Goal: Feedback & Contribution: Contribute content

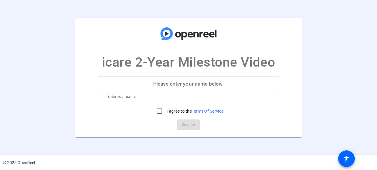
click at [223, 84] on p "Please enter your name below." at bounding box center [188, 83] width 181 height 14
click at [186, 99] on input at bounding box center [189, 96] width 162 height 7
type input "Marina Elbl"
click at [158, 109] on input "I agree to the Terms Of Service" at bounding box center [160, 111] width 12 height 12
checkbox input "true"
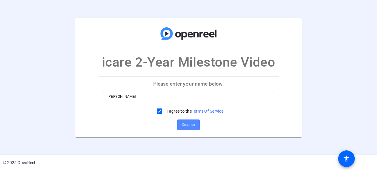
click at [185, 121] on span "Continue" at bounding box center [188, 124] width 13 height 9
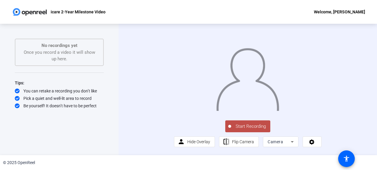
click at [308, 73] on div at bounding box center [248, 73] width 148 height 83
click at [255, 130] on span "Start Recording" at bounding box center [250, 126] width 39 height 7
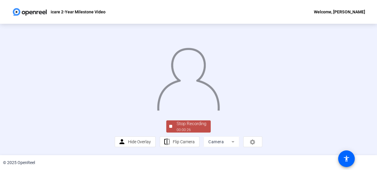
click at [260, 81] on div at bounding box center [189, 73] width 148 height 83
click at [189, 129] on div "00:00:29" at bounding box center [192, 129] width 30 height 5
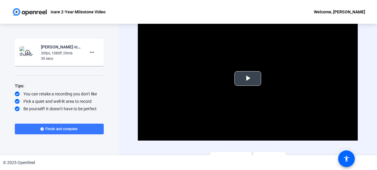
click at [248, 78] on span "Video Player" at bounding box center [248, 78] width 0 height 0
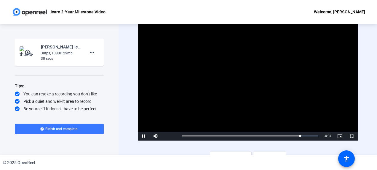
scroll to position [8, 0]
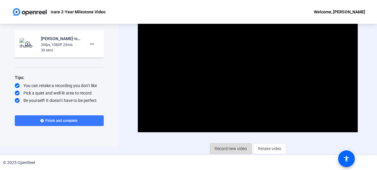
click at [234, 148] on span "Record new video" at bounding box center [231, 148] width 32 height 11
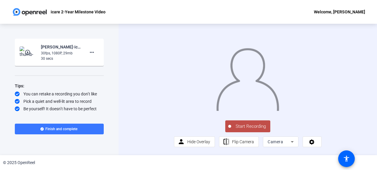
click at [253, 130] on span "Start Recording" at bounding box center [250, 126] width 39 height 7
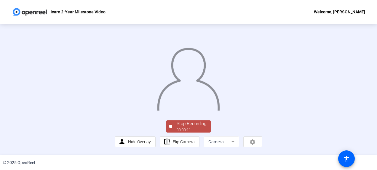
click at [203, 97] on img at bounding box center [189, 77] width 64 height 66
click at [191, 123] on div "Stop Recording" at bounding box center [192, 123] width 30 height 7
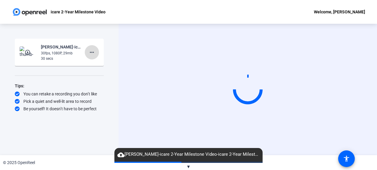
click at [94, 53] on mat-icon "more_horiz" at bounding box center [91, 52] width 7 height 7
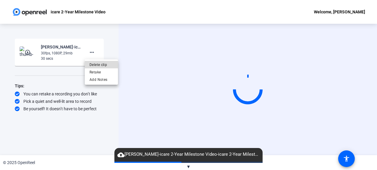
click at [107, 62] on span "Delete clip" at bounding box center [102, 64] width 24 height 7
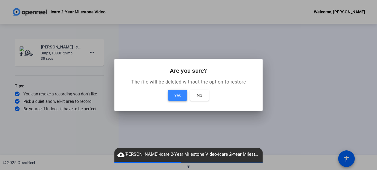
click at [181, 97] on span at bounding box center [177, 95] width 19 height 14
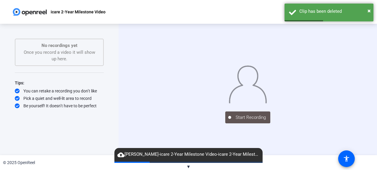
scroll to position [4, 0]
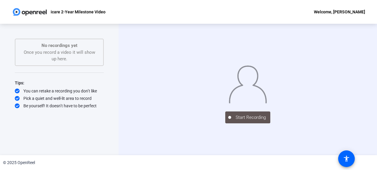
click at [217, 123] on div "Start Recording" at bounding box center [247, 89] width 89 height 68
click at [231, 123] on div "Start Recording" at bounding box center [247, 116] width 89 height 13
click at [72, 53] on div "No recordings yet Once you record a video it will show up here." at bounding box center [59, 52] width 76 height 20
click at [232, 103] on img at bounding box center [248, 83] width 39 height 40
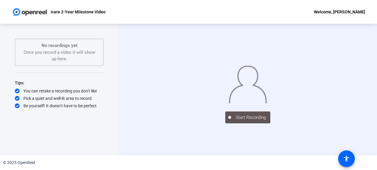
click at [267, 84] on img at bounding box center [248, 83] width 39 height 40
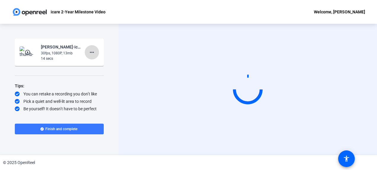
click at [88, 50] on span at bounding box center [92, 52] width 14 height 14
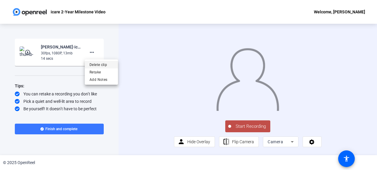
click at [105, 61] on span "Delete clip" at bounding box center [102, 64] width 24 height 7
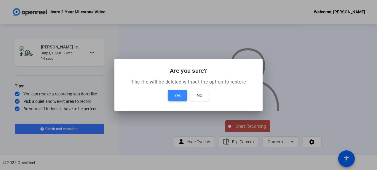
click at [179, 95] on span "Yes" at bounding box center [177, 95] width 7 height 7
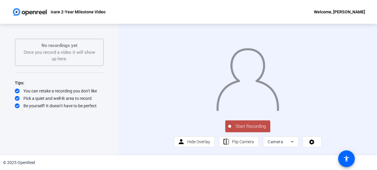
click at [250, 130] on span "Start Recording" at bounding box center [250, 126] width 39 height 7
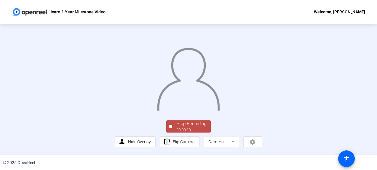
click at [262, 90] on div at bounding box center [189, 73] width 148 height 83
click at [193, 125] on div "Stop Recording" at bounding box center [192, 123] width 30 height 7
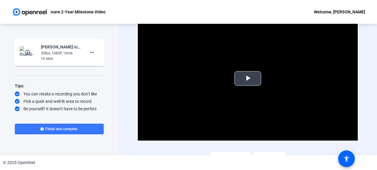
scroll to position [8, 0]
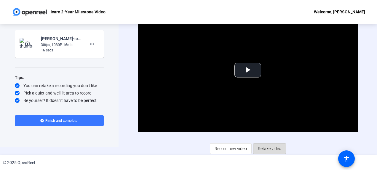
click at [270, 147] on span "Retake video" at bounding box center [269, 148] width 23 height 11
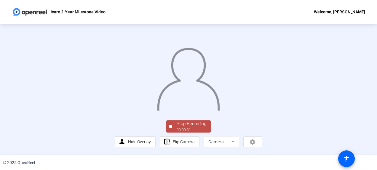
scroll to position [47, 0]
click at [199, 129] on div "00:00:32" at bounding box center [192, 129] width 30 height 5
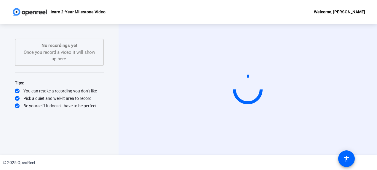
scroll to position [0, 0]
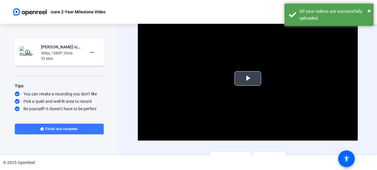
click at [248, 78] on span "Video Player" at bounding box center [248, 78] width 0 height 0
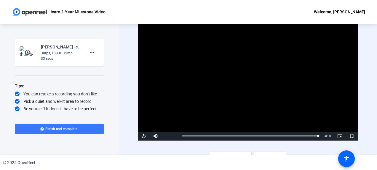
scroll to position [8, 0]
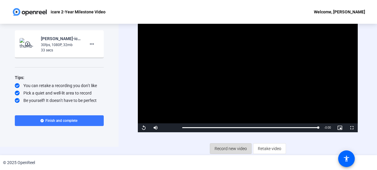
click at [242, 151] on span "Record new video" at bounding box center [231, 148] width 32 height 11
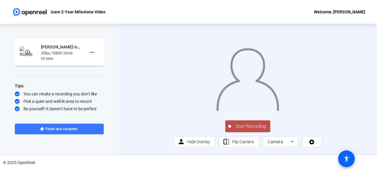
click at [248, 132] on button "Start Recording" at bounding box center [247, 126] width 45 height 12
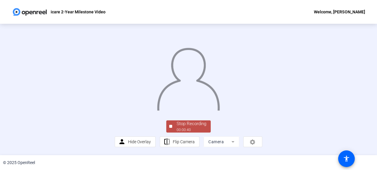
click at [217, 68] on img at bounding box center [189, 77] width 64 height 66
click at [195, 124] on div "Stop Recording" at bounding box center [192, 123] width 30 height 7
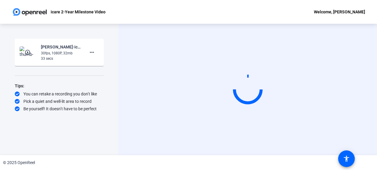
scroll to position [0, 0]
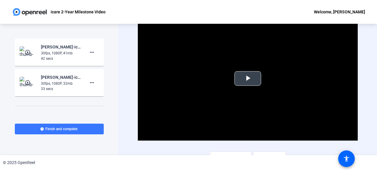
click at [248, 78] on span "Video Player" at bounding box center [248, 78] width 0 height 0
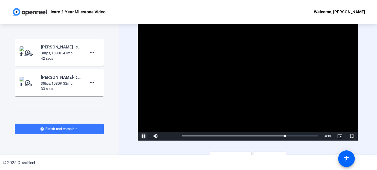
click at [143, 136] on span "Video Player" at bounding box center [144, 136] width 12 height 0
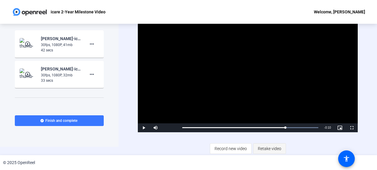
click at [277, 146] on span "Retake video" at bounding box center [269, 148] width 23 height 11
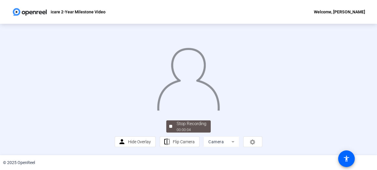
scroll to position [47, 0]
click at [262, 97] on div at bounding box center [189, 73] width 148 height 83
click at [183, 125] on div "Stop Recording" at bounding box center [192, 123] width 30 height 7
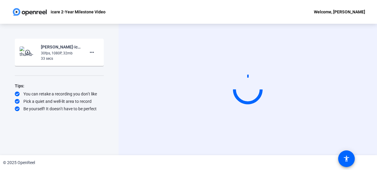
scroll to position [0, 0]
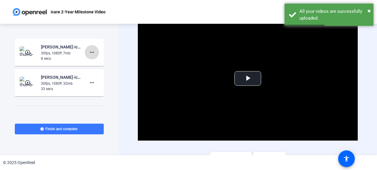
click at [91, 52] on mat-icon "more_horiz" at bounding box center [91, 52] width 7 height 7
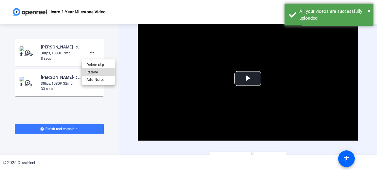
click at [107, 71] on span "Retake" at bounding box center [99, 71] width 24 height 7
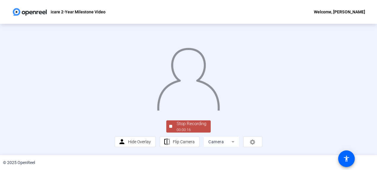
scroll to position [47, 0]
click at [185, 127] on div "Stop Recording" at bounding box center [192, 123] width 30 height 7
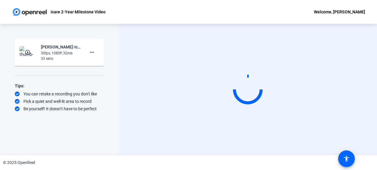
scroll to position [0, 0]
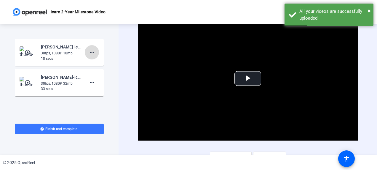
click at [94, 55] on span at bounding box center [92, 52] width 14 height 14
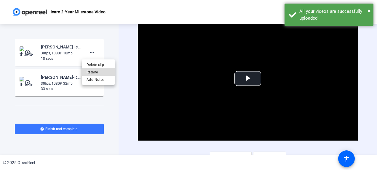
click at [99, 71] on span "Retake" at bounding box center [99, 71] width 24 height 7
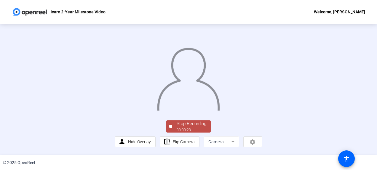
click at [213, 110] on img at bounding box center [189, 77] width 64 height 66
click at [180, 126] on div "Stop Recording" at bounding box center [192, 123] width 30 height 7
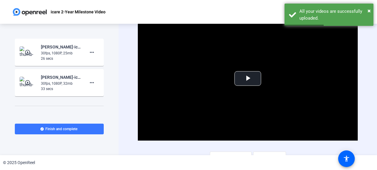
click at [180, 126] on video "Video Player" at bounding box center [248, 79] width 220 height 124
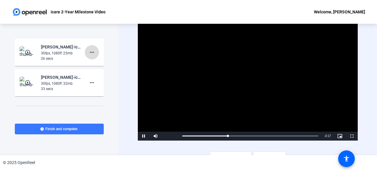
click at [88, 50] on mat-icon "more_horiz" at bounding box center [91, 52] width 7 height 7
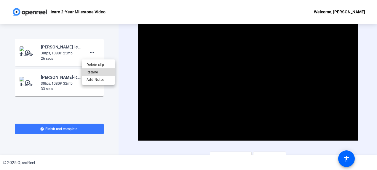
click at [98, 72] on span "Retake" at bounding box center [99, 71] width 24 height 7
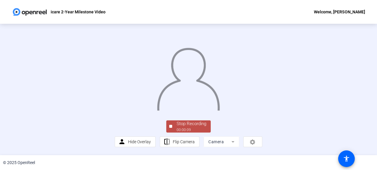
scroll to position [38, 0]
click at [199, 127] on div "Stop Recording" at bounding box center [192, 123] width 30 height 7
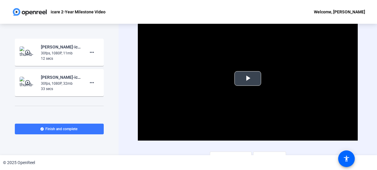
scroll to position [8, 0]
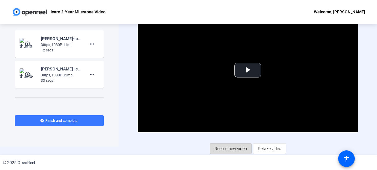
click at [232, 149] on span "Record new video" at bounding box center [231, 148] width 32 height 11
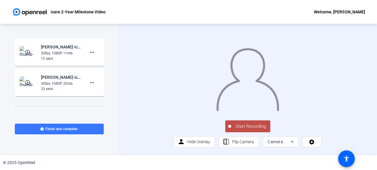
click at [247, 130] on span "Start Recording" at bounding box center [250, 126] width 39 height 7
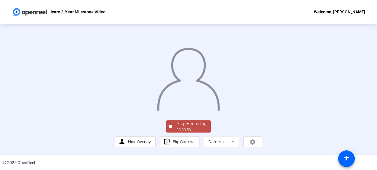
scroll to position [46, 0]
click at [194, 126] on div "Stop Recording" at bounding box center [192, 123] width 30 height 7
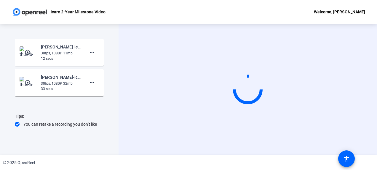
scroll to position [0, 0]
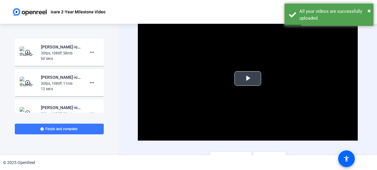
click at [258, 66] on video "Video Player" at bounding box center [248, 79] width 220 height 124
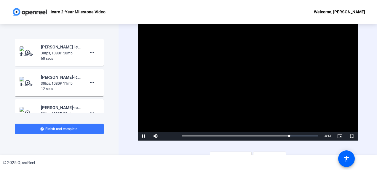
scroll to position [8, 0]
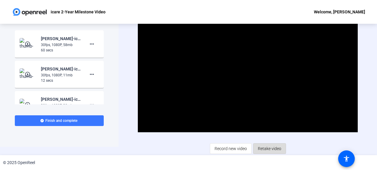
click at [277, 149] on span "Retake video" at bounding box center [269, 148] width 23 height 11
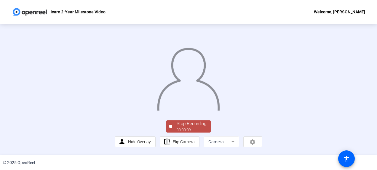
click at [213, 95] on img at bounding box center [189, 77] width 64 height 66
click at [180, 122] on div "Stop Recording" at bounding box center [192, 123] width 30 height 7
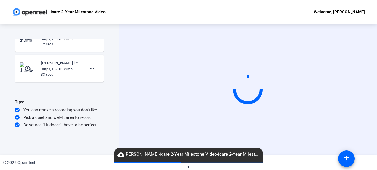
scroll to position [0, 0]
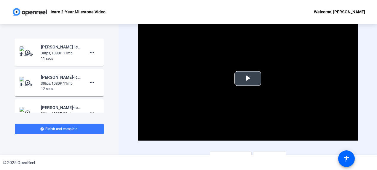
click at [247, 67] on video "Video Player" at bounding box center [248, 79] width 220 height 124
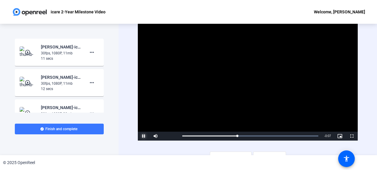
click at [142, 136] on span "Video Player" at bounding box center [144, 136] width 12 height 0
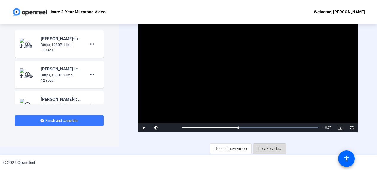
click at [267, 146] on span "Retake video" at bounding box center [269, 148] width 23 height 11
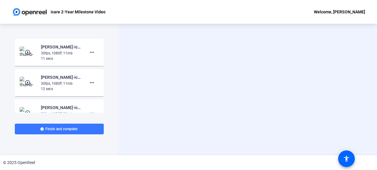
scroll to position [0, 0]
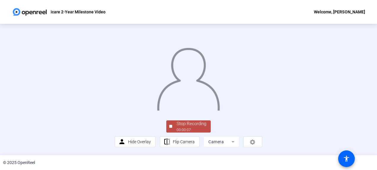
click at [200, 93] on img at bounding box center [189, 77] width 64 height 66
click at [189, 125] on div "Stop Recording" at bounding box center [192, 123] width 30 height 7
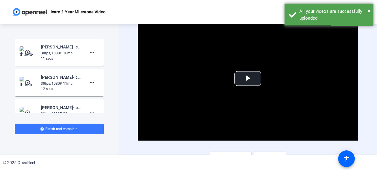
scroll to position [8, 0]
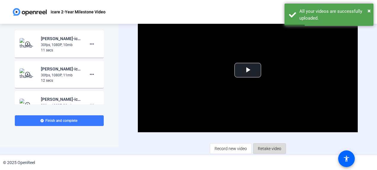
click at [269, 146] on span "Retake video" at bounding box center [269, 148] width 23 height 11
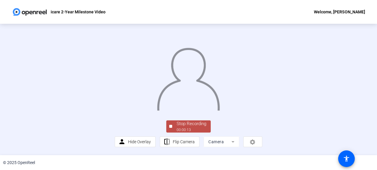
scroll to position [43, 0]
click at [222, 147] on mat-form-field "Camera" at bounding box center [222, 141] width 36 height 11
click at [186, 127] on div "Stop Recording" at bounding box center [192, 123] width 30 height 7
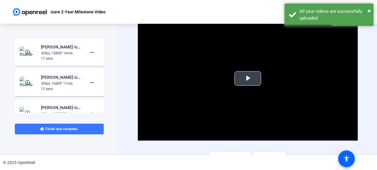
scroll to position [8, 0]
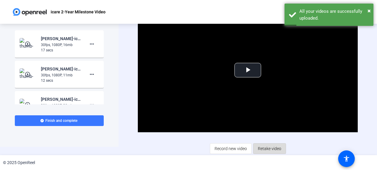
click at [273, 149] on span "Retake video" at bounding box center [269, 148] width 23 height 11
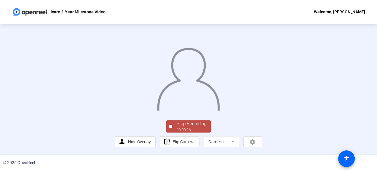
scroll to position [47, 0]
click at [182, 122] on div "Stop Recording" at bounding box center [192, 123] width 30 height 7
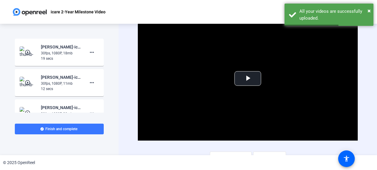
scroll to position [8, 0]
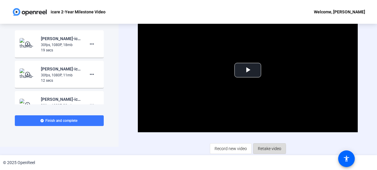
click at [263, 148] on span "Retake video" at bounding box center [269, 148] width 23 height 11
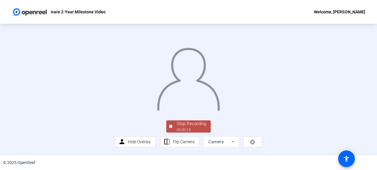
scroll to position [47, 0]
click at [175, 130] on span "Stop Recording 00:00:20" at bounding box center [191, 126] width 39 height 12
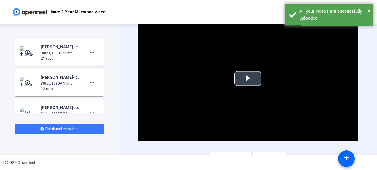
click at [248, 78] on span "Video Player" at bounding box center [248, 78] width 0 height 0
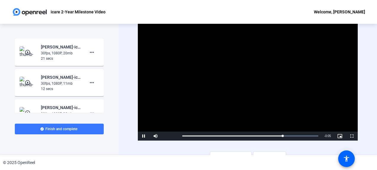
scroll to position [8, 0]
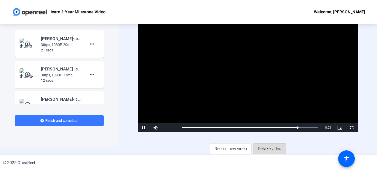
click at [259, 147] on span "Retake video" at bounding box center [269, 148] width 23 height 11
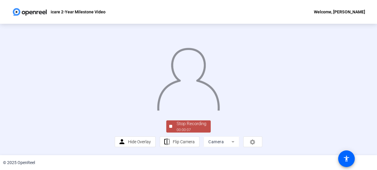
scroll to position [47, 0]
click at [190, 126] on div "Stop Recording" at bounding box center [192, 123] width 30 height 7
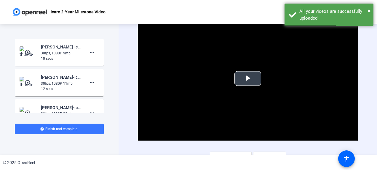
scroll to position [8, 0]
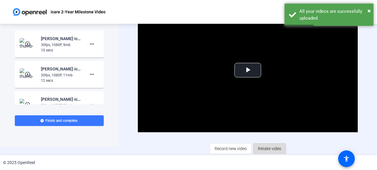
click at [273, 147] on span "Retake video" at bounding box center [269, 148] width 23 height 11
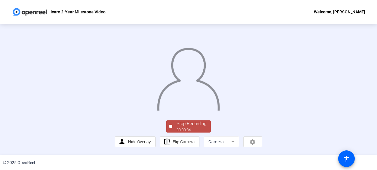
scroll to position [28, 0]
click at [177, 132] on div "00:00:35" at bounding box center [192, 129] width 30 height 5
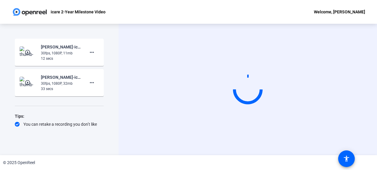
scroll to position [0, 0]
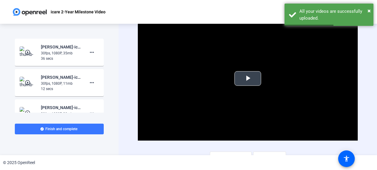
click at [248, 78] on span "Video Player" at bounding box center [248, 78] width 0 height 0
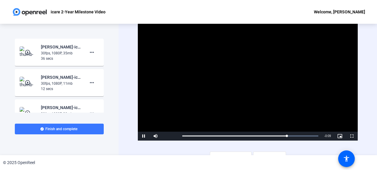
scroll to position [8, 0]
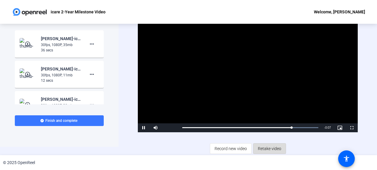
click at [270, 146] on span "Retake video" at bounding box center [269, 148] width 23 height 11
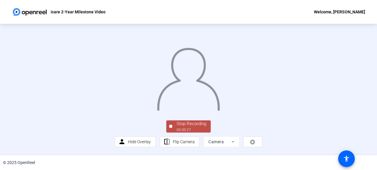
scroll to position [47, 0]
click at [199, 127] on div "Stop Recording" at bounding box center [192, 123] width 30 height 7
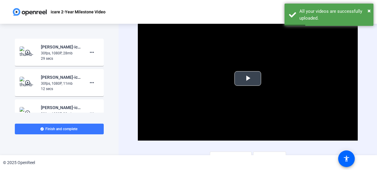
click at [248, 78] on span "Video Player" at bounding box center [248, 78] width 0 height 0
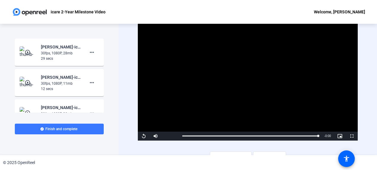
scroll to position [8, 0]
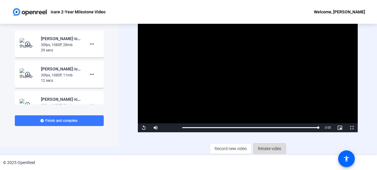
click at [271, 146] on span "Retake video" at bounding box center [269, 148] width 23 height 11
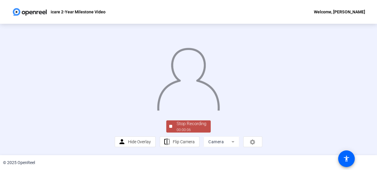
click at [220, 76] on img at bounding box center [189, 77] width 64 height 66
click at [191, 127] on div "Stop Recording" at bounding box center [192, 123] width 30 height 7
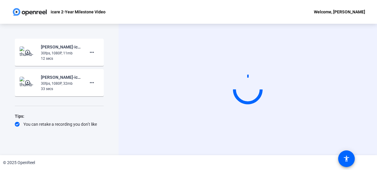
scroll to position [0, 0]
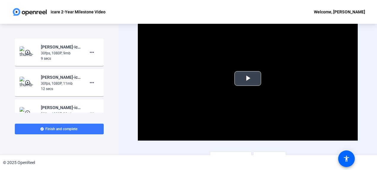
click at [248, 78] on span "Video Player" at bounding box center [248, 78] width 0 height 0
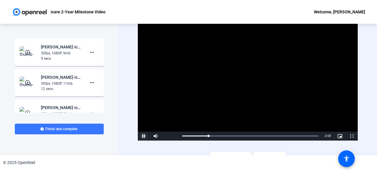
click at [138, 136] on span "Video Player" at bounding box center [144, 136] width 12 height 0
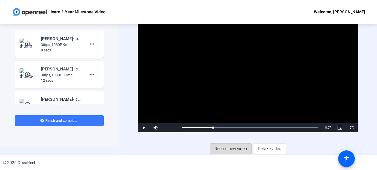
click at [238, 146] on span "Record new video" at bounding box center [231, 148] width 32 height 11
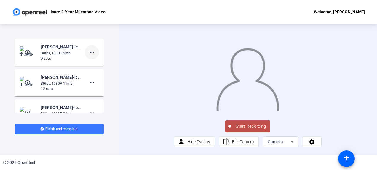
click at [88, 51] on mat-icon "more_horiz" at bounding box center [91, 52] width 7 height 7
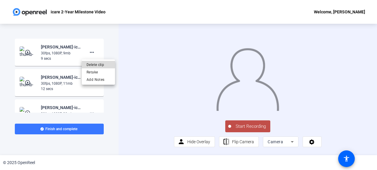
click at [99, 65] on span "Delete clip" at bounding box center [99, 64] width 24 height 7
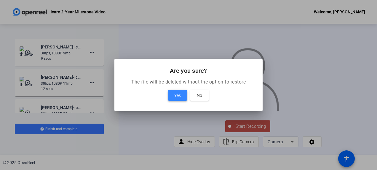
click at [179, 92] on span "Yes" at bounding box center [177, 95] width 7 height 7
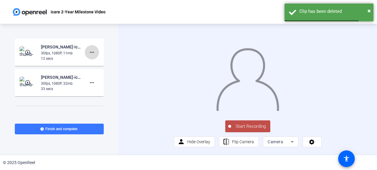
click at [89, 52] on mat-icon "more_horiz" at bounding box center [91, 52] width 7 height 7
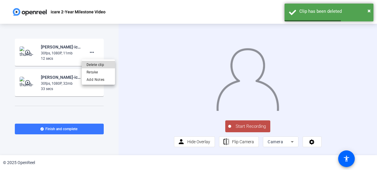
click at [92, 63] on span "Delete clip" at bounding box center [99, 64] width 24 height 7
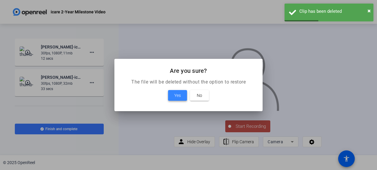
click at [175, 98] on span "Yes" at bounding box center [177, 95] width 7 height 7
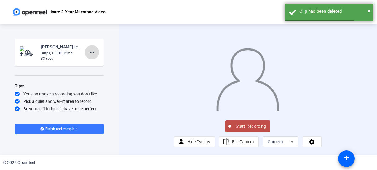
click at [91, 53] on mat-icon "more_horiz" at bounding box center [91, 52] width 7 height 7
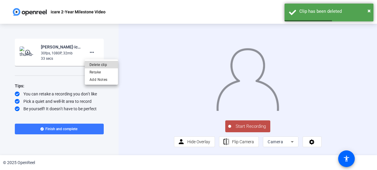
click at [100, 66] on span "Delete clip" at bounding box center [102, 64] width 24 height 7
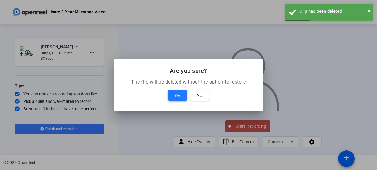
click at [178, 94] on span "Yes" at bounding box center [177, 95] width 7 height 7
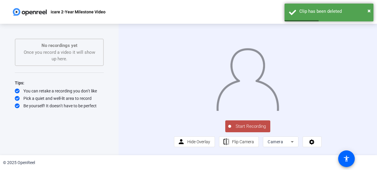
click at [239, 130] on span "Start Recording" at bounding box center [250, 126] width 39 height 7
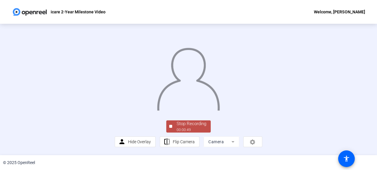
scroll to position [19, 0]
click at [193, 127] on div "Stop Recording" at bounding box center [192, 123] width 30 height 7
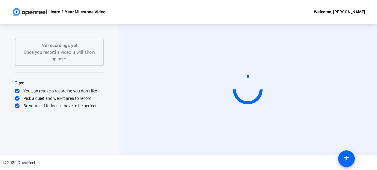
scroll to position [0, 0]
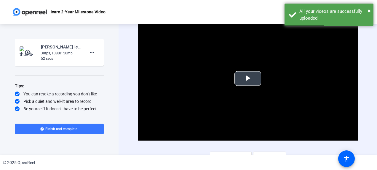
click at [248, 78] on span "Video Player" at bounding box center [248, 78] width 0 height 0
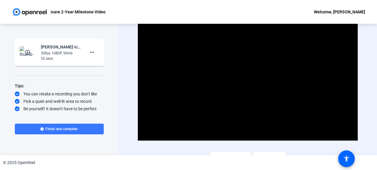
scroll to position [8, 0]
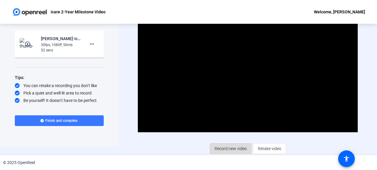
click at [238, 148] on span "Record new video" at bounding box center [231, 148] width 32 height 11
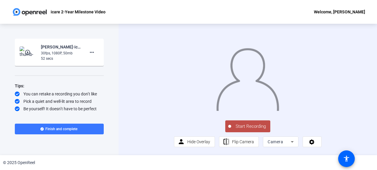
click at [239, 132] on button "Start Recording" at bounding box center [247, 126] width 45 height 12
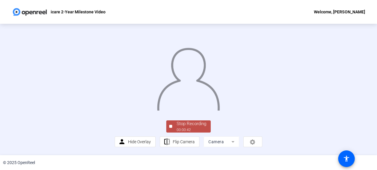
scroll to position [47, 0]
click at [202, 124] on div "Stop Recording" at bounding box center [192, 123] width 30 height 7
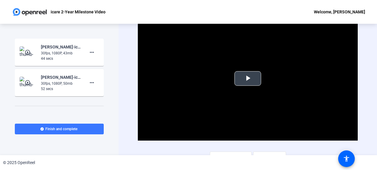
click at [248, 78] on span "Video Player" at bounding box center [248, 78] width 0 height 0
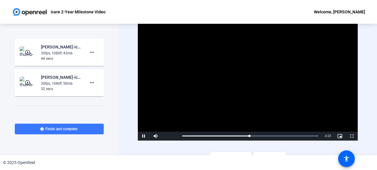
scroll to position [8, 0]
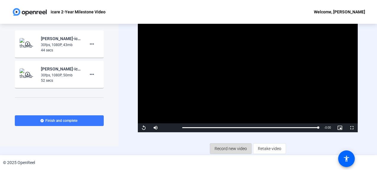
click at [235, 151] on span "Record new video" at bounding box center [231, 148] width 32 height 11
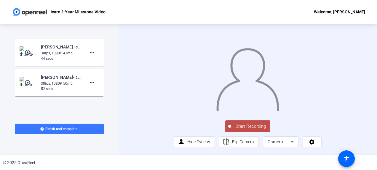
click at [239, 130] on span "Start Recording" at bounding box center [250, 126] width 39 height 7
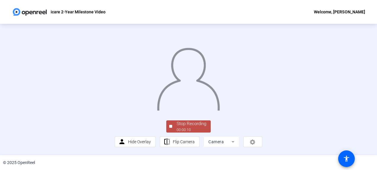
scroll to position [37, 0]
click at [180, 127] on div "Stop Recording" at bounding box center [192, 123] width 30 height 7
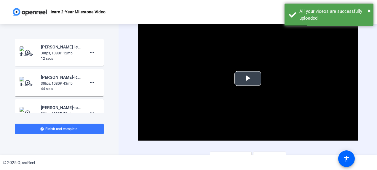
click at [248, 78] on span "Video Player" at bounding box center [248, 78] width 0 height 0
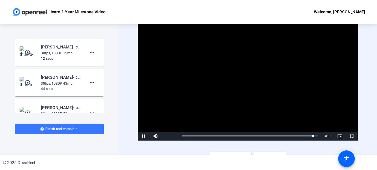
scroll to position [8, 0]
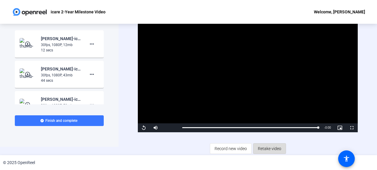
click at [262, 143] on span "Retake video" at bounding box center [269, 148] width 23 height 11
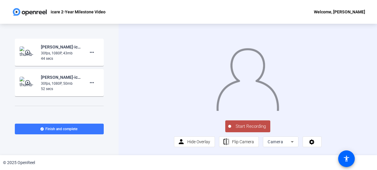
click at [252, 130] on span "Start Recording" at bounding box center [250, 126] width 39 height 7
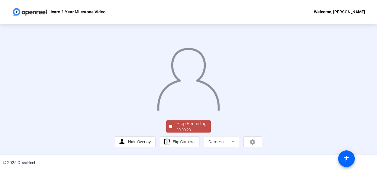
scroll to position [27, 0]
click at [183, 127] on div "Stop Recording" at bounding box center [192, 123] width 30 height 7
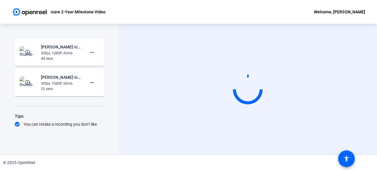
scroll to position [0, 0]
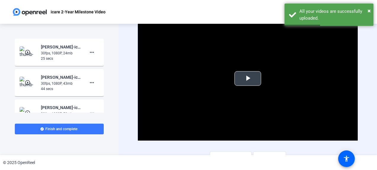
click at [242, 86] on video "Video Player" at bounding box center [248, 79] width 220 height 124
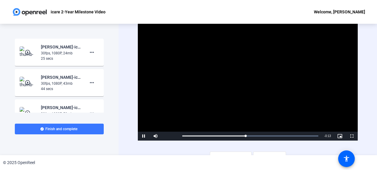
click at [244, 80] on video "Video Player" at bounding box center [248, 79] width 220 height 124
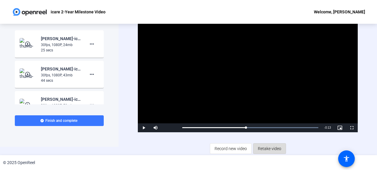
click at [270, 146] on span "Retake video" at bounding box center [269, 148] width 23 height 11
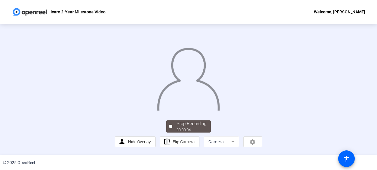
click at [220, 79] on img at bounding box center [189, 77] width 64 height 66
click at [182, 88] on img at bounding box center [189, 77] width 64 height 66
click at [195, 127] on div "Stop Recording" at bounding box center [192, 123] width 30 height 7
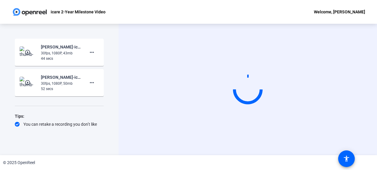
scroll to position [0, 0]
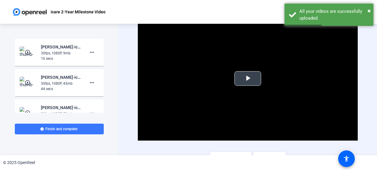
click at [232, 84] on video "Video Player" at bounding box center [248, 79] width 220 height 124
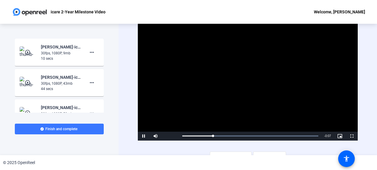
click at [245, 78] on video "Video Player" at bounding box center [248, 79] width 220 height 124
click at [88, 53] on mat-icon "more_horiz" at bounding box center [91, 52] width 7 height 7
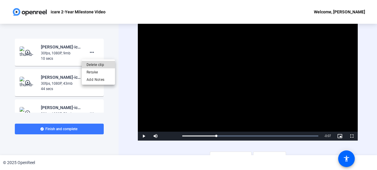
click at [98, 66] on span "Delete clip" at bounding box center [99, 64] width 24 height 7
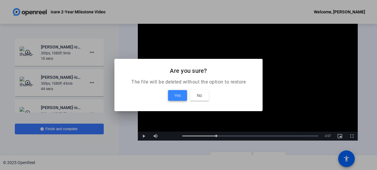
click at [172, 92] on span at bounding box center [177, 95] width 19 height 14
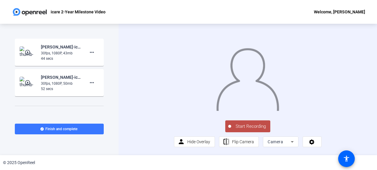
click at [244, 130] on span "Start Recording" at bounding box center [250, 126] width 39 height 7
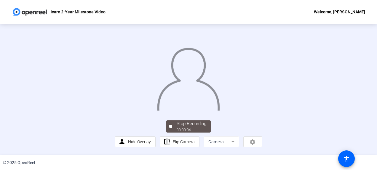
scroll to position [39, 0]
click at [183, 132] on div "00:00:06" at bounding box center [192, 129] width 30 height 5
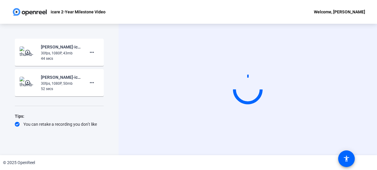
scroll to position [0, 0]
click at [203, 114] on video at bounding box center [247, 89] width 89 height 50
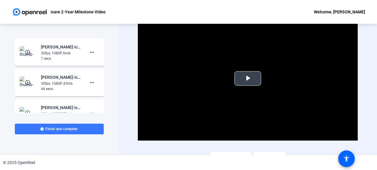
click at [248, 78] on span "Video Player" at bounding box center [248, 78] width 0 height 0
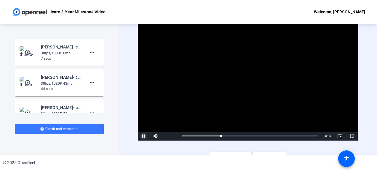
click at [143, 136] on span "Video Player" at bounding box center [144, 136] width 12 height 0
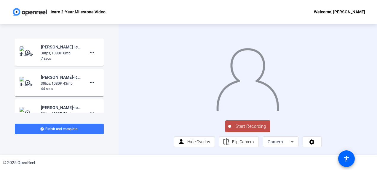
click at [248, 130] on span "Start Recording" at bounding box center [250, 126] width 39 height 7
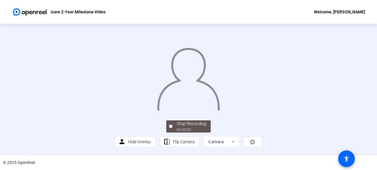
click at [163, 97] on img at bounding box center [189, 77] width 64 height 66
click at [188, 124] on div "Stop Recording" at bounding box center [192, 123] width 30 height 7
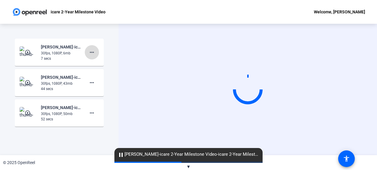
click at [88, 49] on mat-icon "more_horiz" at bounding box center [91, 52] width 7 height 7
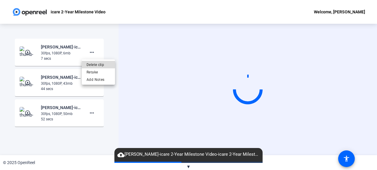
click at [105, 65] on span "Delete clip" at bounding box center [99, 64] width 24 height 7
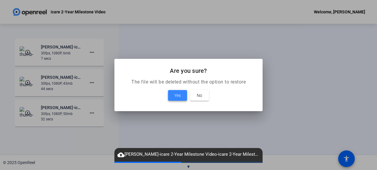
click at [178, 95] on span "Yes" at bounding box center [177, 95] width 7 height 7
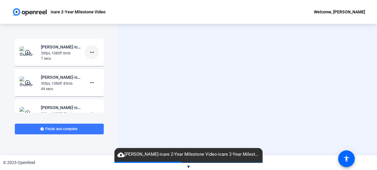
click at [89, 53] on mat-icon "more_horiz" at bounding box center [91, 52] width 7 height 7
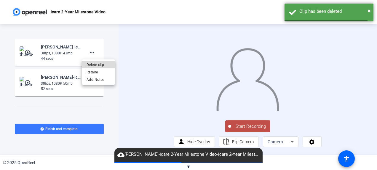
click at [98, 65] on span "Delete clip" at bounding box center [99, 64] width 24 height 7
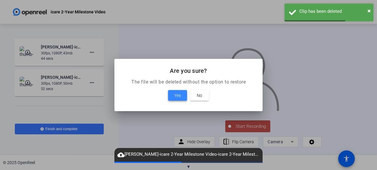
click at [175, 92] on span "Yes" at bounding box center [177, 95] width 7 height 7
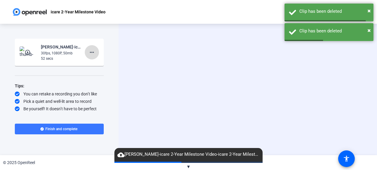
click at [90, 50] on mat-icon "more_horiz" at bounding box center [91, 52] width 7 height 7
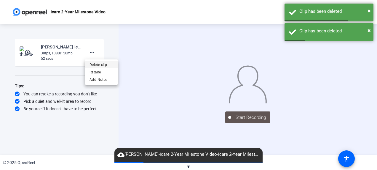
click at [110, 66] on span "Delete clip" at bounding box center [102, 64] width 24 height 7
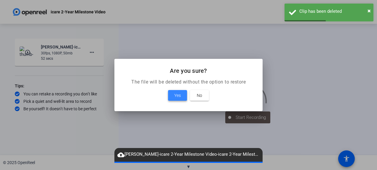
click at [178, 92] on span "Yes" at bounding box center [177, 95] width 7 height 7
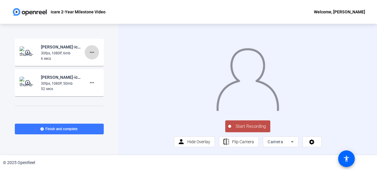
click at [91, 51] on mat-icon "more_horiz" at bounding box center [91, 52] width 7 height 7
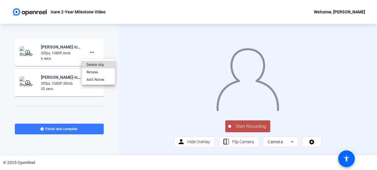
click at [103, 64] on span "Delete clip" at bounding box center [99, 64] width 24 height 7
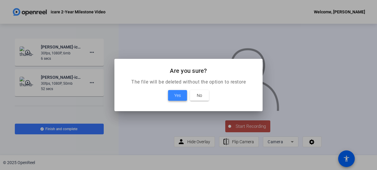
click at [174, 95] on span "Yes" at bounding box center [177, 95] width 7 height 7
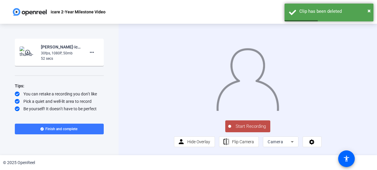
click at [253, 130] on span "Start Recording" at bounding box center [250, 126] width 39 height 7
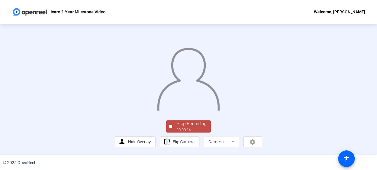
scroll to position [47, 0]
click at [204, 122] on div "Stop Recording" at bounding box center [192, 123] width 30 height 7
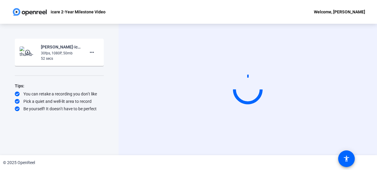
scroll to position [0, 0]
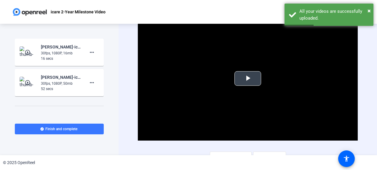
click at [246, 70] on video "Video Player" at bounding box center [248, 79] width 220 height 124
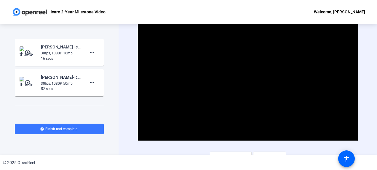
scroll to position [8, 0]
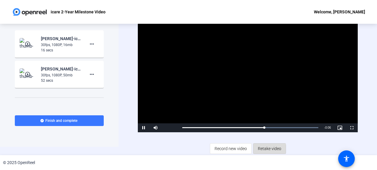
click at [260, 149] on span "Retake video" at bounding box center [269, 148] width 23 height 11
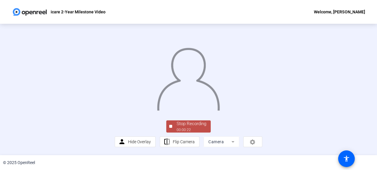
drag, startPoint x: 266, startPoint y: 79, endPoint x: 267, endPoint y: 66, distance: 12.8
click at [262, 66] on div at bounding box center [189, 73] width 148 height 83
click at [191, 127] on div "Stop Recording" at bounding box center [192, 123] width 30 height 7
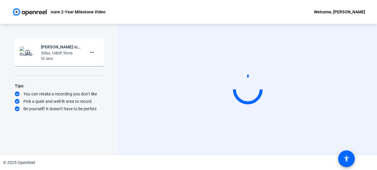
scroll to position [0, 0]
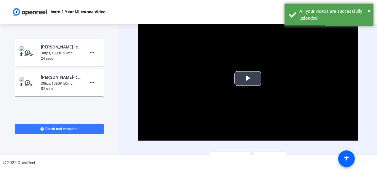
click at [248, 78] on span "Video Player" at bounding box center [248, 78] width 0 height 0
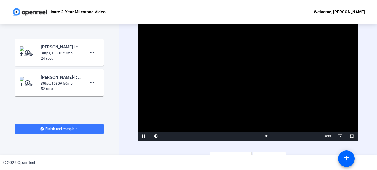
scroll to position [8, 0]
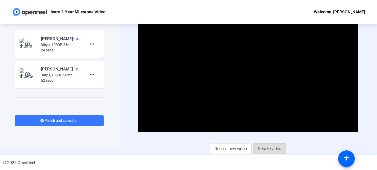
click at [262, 149] on span "Retake video" at bounding box center [269, 148] width 23 height 11
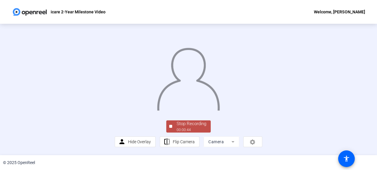
scroll to position [39, 0]
click at [189, 127] on div "Stop Recording" at bounding box center [192, 123] width 30 height 7
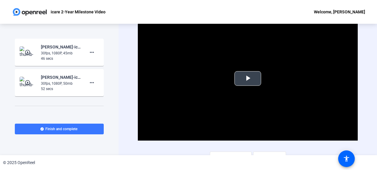
click at [248, 78] on span "Video Player" at bounding box center [248, 78] width 0 height 0
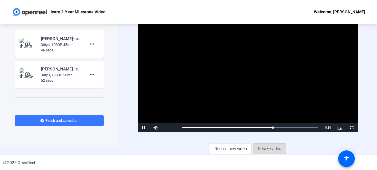
click at [264, 146] on span "Retake video" at bounding box center [269, 148] width 23 height 11
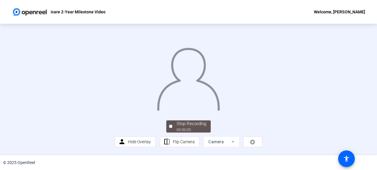
scroll to position [20, 0]
click at [191, 127] on div "Stop Recording" at bounding box center [192, 123] width 30 height 7
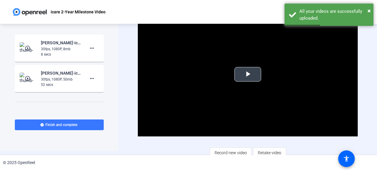
scroll to position [5, 0]
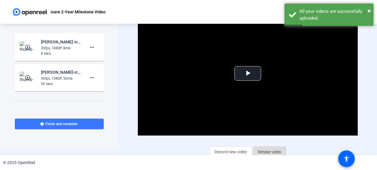
click at [260, 148] on span "Retake video" at bounding box center [269, 151] width 23 height 11
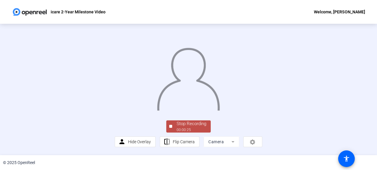
scroll to position [38, 0]
click at [190, 127] on div "Stop Recording" at bounding box center [192, 123] width 30 height 7
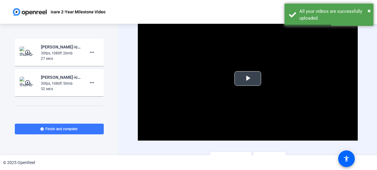
click at [248, 78] on span "Video Player" at bounding box center [248, 78] width 0 height 0
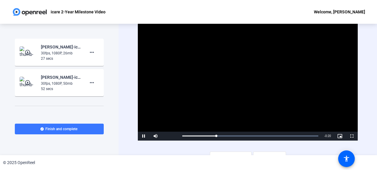
scroll to position [8, 0]
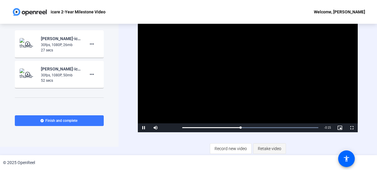
click at [259, 148] on span "Retake video" at bounding box center [269, 148] width 23 height 11
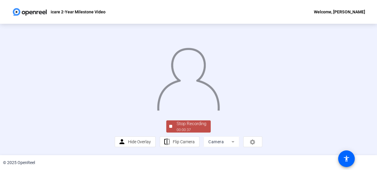
scroll to position [30, 0]
click at [188, 127] on div "Stop Recording" at bounding box center [192, 123] width 30 height 7
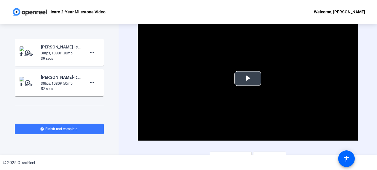
click at [251, 86] on video "Video Player" at bounding box center [248, 79] width 220 height 124
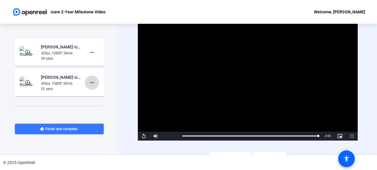
click at [88, 82] on mat-icon "more_horiz" at bounding box center [91, 82] width 7 height 7
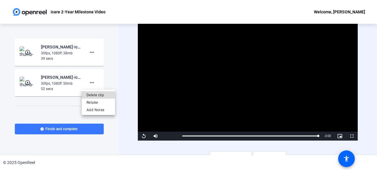
click at [98, 96] on span "Delete clip" at bounding box center [99, 94] width 24 height 7
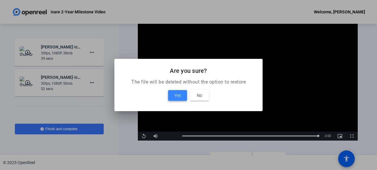
click at [175, 98] on span "Yes" at bounding box center [177, 95] width 7 height 7
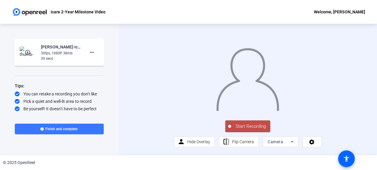
click at [237, 130] on span "Start Recording" at bounding box center [250, 126] width 39 height 7
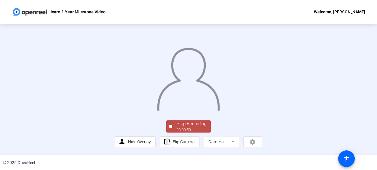
scroll to position [47, 0]
click at [190, 127] on div "Stop Recording" at bounding box center [192, 123] width 30 height 7
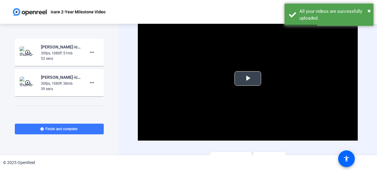
click at [248, 78] on span "Video Player" at bounding box center [248, 78] width 0 height 0
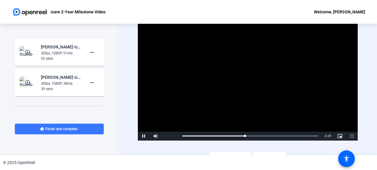
scroll to position [4, 0]
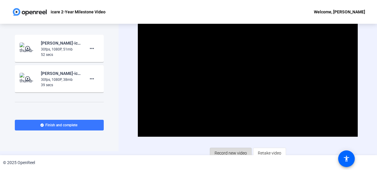
click at [244, 148] on span "Record new video" at bounding box center [231, 152] width 32 height 11
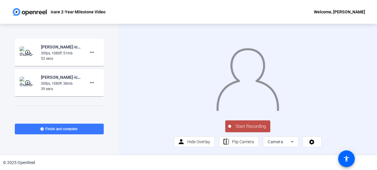
click at [241, 130] on span "Start Recording" at bounding box center [250, 126] width 39 height 7
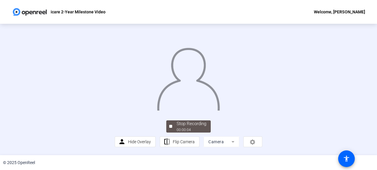
scroll to position [45, 0]
click at [188, 127] on div "Stop Recording" at bounding box center [192, 123] width 30 height 7
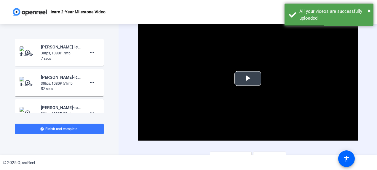
scroll to position [8, 0]
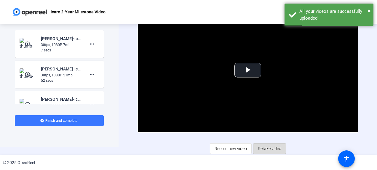
click at [260, 146] on span "Retake video" at bounding box center [269, 148] width 23 height 11
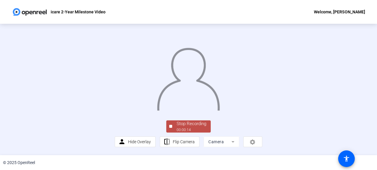
scroll to position [47, 0]
click at [190, 128] on div "00:00:15" at bounding box center [192, 129] width 30 height 5
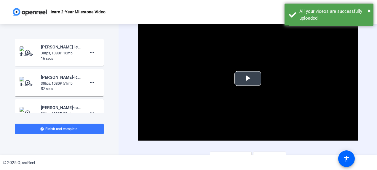
click at [248, 78] on span "Video Player" at bounding box center [248, 78] width 0 height 0
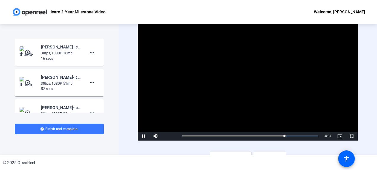
scroll to position [8, 0]
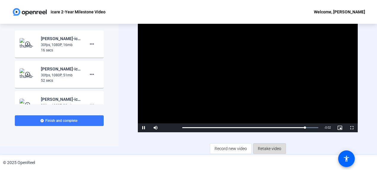
click at [261, 146] on span "Retake video" at bounding box center [269, 148] width 23 height 11
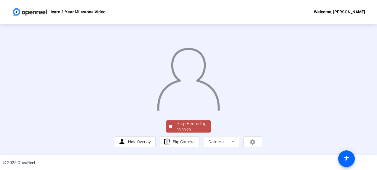
scroll to position [43, 0]
click at [191, 127] on div "Stop Recording" at bounding box center [192, 123] width 30 height 7
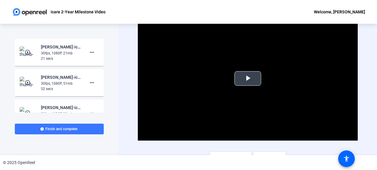
click at [248, 78] on span "Video Player" at bounding box center [248, 78] width 0 height 0
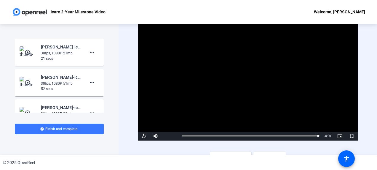
scroll to position [8, 0]
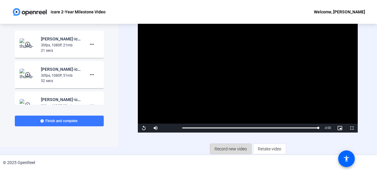
click at [245, 145] on span at bounding box center [230, 148] width 41 height 14
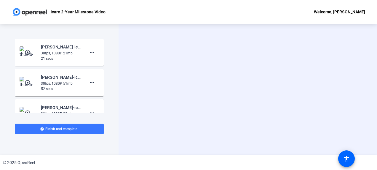
scroll to position [0, 0]
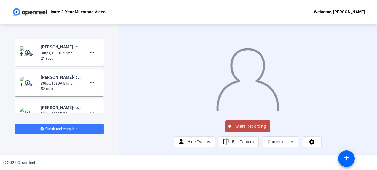
click at [245, 130] on span "Start Recording" at bounding box center [250, 126] width 39 height 7
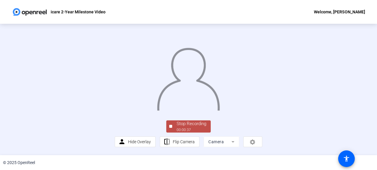
scroll to position [47, 0]
click at [177, 129] on div "00:00:38" at bounding box center [192, 129] width 30 height 5
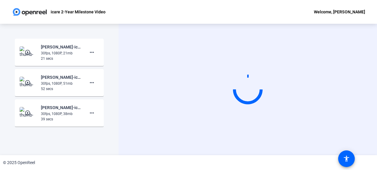
scroll to position [0, 0]
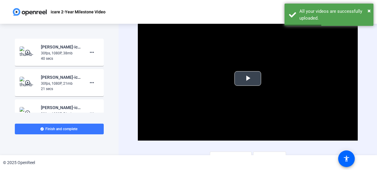
click at [229, 77] on video "Video Player" at bounding box center [248, 79] width 220 height 124
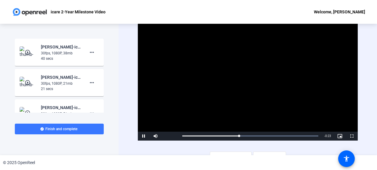
scroll to position [8, 0]
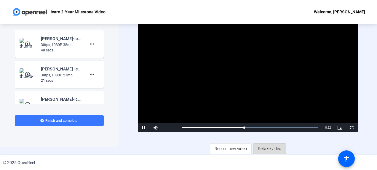
click at [268, 145] on span "Retake video" at bounding box center [269, 148] width 23 height 11
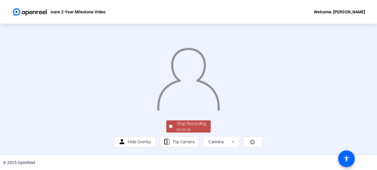
scroll to position [47, 0]
drag, startPoint x: 186, startPoint y: 135, endPoint x: 186, endPoint y: 132, distance: 3.6
click at [186, 132] on div "Stop Recording 00:00:37 person Hide Overlay flip Flip Camera Camera" at bounding box center [189, 133] width 148 height 28
click at [186, 132] on div "00:00:38" at bounding box center [192, 129] width 30 height 5
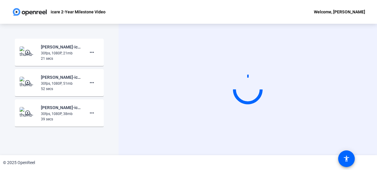
scroll to position [0, 0]
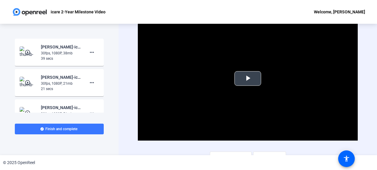
click at [248, 78] on span "Video Player" at bounding box center [248, 78] width 0 height 0
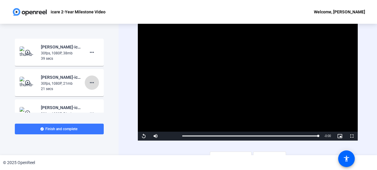
click at [88, 82] on mat-icon "more_horiz" at bounding box center [91, 82] width 7 height 7
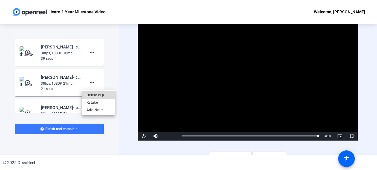
click at [100, 94] on span "Delete clip" at bounding box center [99, 94] width 24 height 7
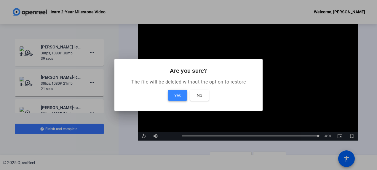
click at [181, 92] on span "Yes" at bounding box center [177, 95] width 7 height 7
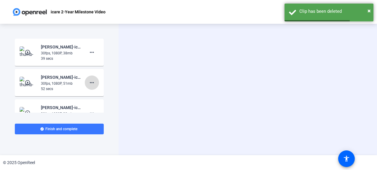
click at [93, 82] on span at bounding box center [92, 82] width 14 height 14
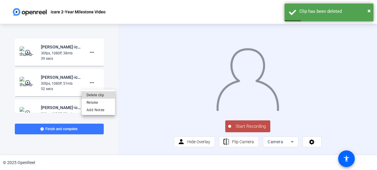
click at [108, 96] on span "Delete clip" at bounding box center [99, 94] width 24 height 7
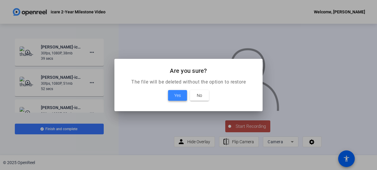
click at [175, 98] on span "Yes" at bounding box center [177, 95] width 7 height 7
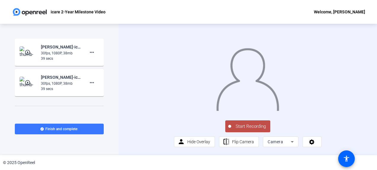
click at [248, 130] on span "Start Recording" at bounding box center [250, 126] width 39 height 7
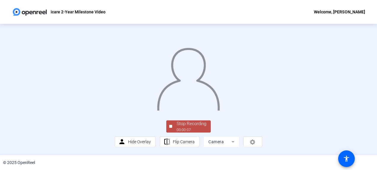
scroll to position [47, 0]
click at [191, 121] on div "Stop Recording 00:00:08 person Hide Overlay flip Flip Camera Camera" at bounding box center [189, 133] width 148 height 28
click at [191, 130] on div "00:00:09" at bounding box center [192, 129] width 30 height 5
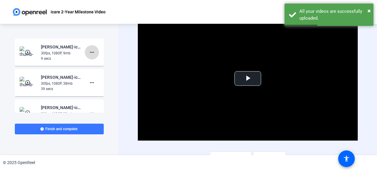
click at [88, 49] on mat-icon "more_horiz" at bounding box center [91, 52] width 7 height 7
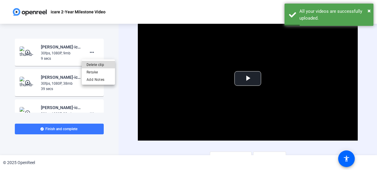
click at [92, 63] on span "Delete clip" at bounding box center [99, 64] width 24 height 7
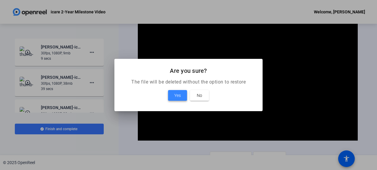
click at [174, 95] on span at bounding box center [177, 95] width 19 height 14
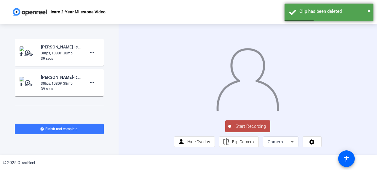
click at [245, 132] on button "Start Recording" at bounding box center [247, 126] width 45 height 12
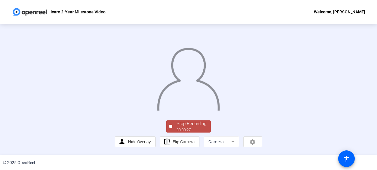
scroll to position [34, 0]
click at [187, 127] on div "Stop Recording" at bounding box center [192, 123] width 30 height 7
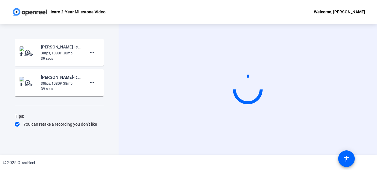
scroll to position [0, 0]
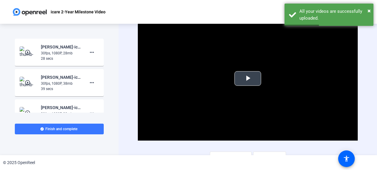
click at [248, 78] on span "Video Player" at bounding box center [248, 78] width 0 height 0
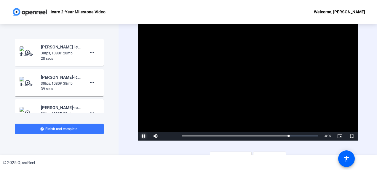
click at [143, 136] on span "Video Player" at bounding box center [144, 136] width 12 height 0
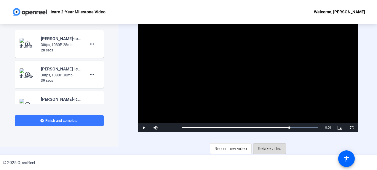
click at [269, 145] on span "Retake video" at bounding box center [269, 148] width 23 height 11
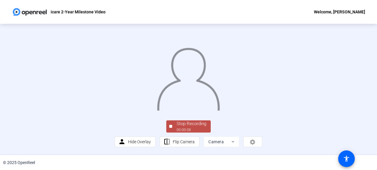
scroll to position [47, 0]
click at [190, 122] on div "Stop Recording" at bounding box center [192, 123] width 30 height 7
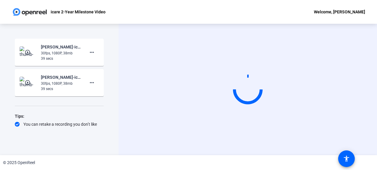
scroll to position [0, 0]
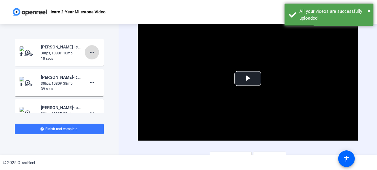
click at [88, 53] on mat-icon "more_horiz" at bounding box center [91, 52] width 7 height 7
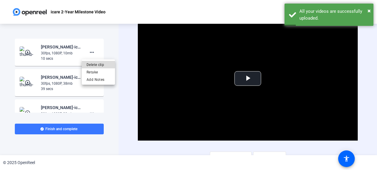
click at [95, 65] on span "Delete clip" at bounding box center [99, 64] width 24 height 7
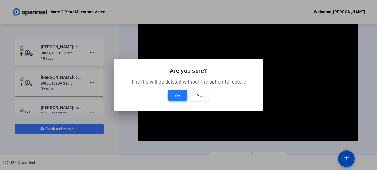
click at [173, 95] on span at bounding box center [177, 95] width 19 height 14
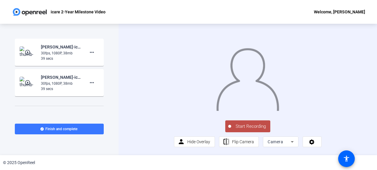
click at [250, 130] on span "Start Recording" at bounding box center [250, 126] width 39 height 7
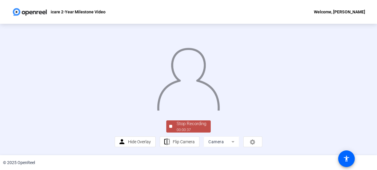
scroll to position [47, 0]
click at [205, 129] on div "00:00:38" at bounding box center [192, 129] width 30 height 5
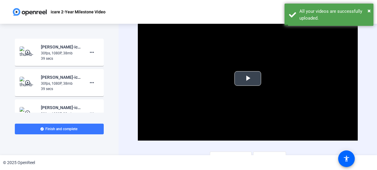
click at [248, 78] on span "Video Player" at bounding box center [248, 78] width 0 height 0
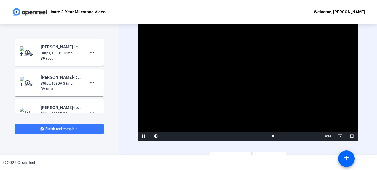
scroll to position [8, 0]
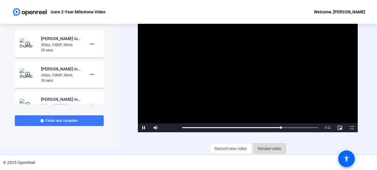
click at [258, 149] on span "Retake video" at bounding box center [269, 148] width 23 height 11
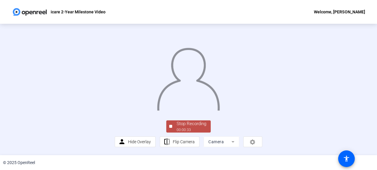
scroll to position [30, 0]
click at [187, 132] on div "00:00:34" at bounding box center [192, 129] width 30 height 5
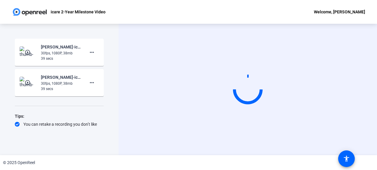
scroll to position [0, 0]
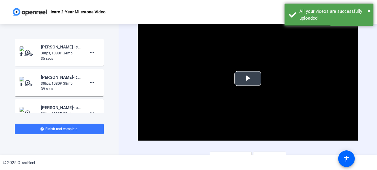
click at [248, 78] on span "Video Player" at bounding box center [248, 78] width 0 height 0
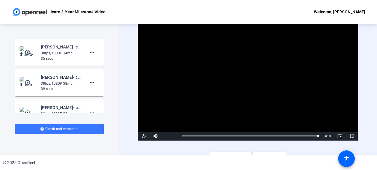
scroll to position [8, 0]
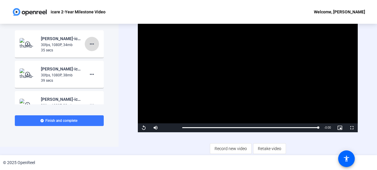
click at [89, 47] on mat-icon "more_horiz" at bounding box center [91, 43] width 7 height 7
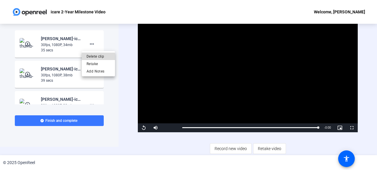
click at [99, 59] on span "Delete clip" at bounding box center [99, 56] width 24 height 7
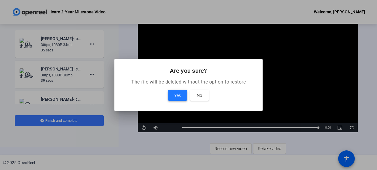
click at [180, 92] on span "Yes" at bounding box center [177, 95] width 7 height 7
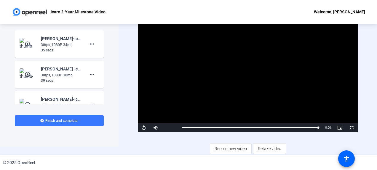
scroll to position [0, 0]
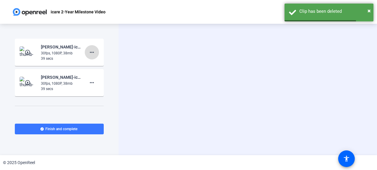
click at [88, 52] on mat-icon "more_horiz" at bounding box center [91, 52] width 7 height 7
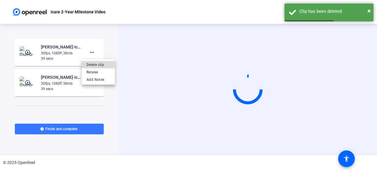
click at [104, 64] on span "Delete clip" at bounding box center [99, 64] width 24 height 7
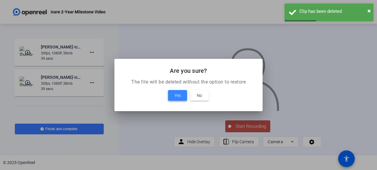
click at [173, 95] on span at bounding box center [177, 95] width 19 height 14
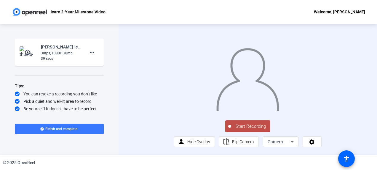
click at [250, 130] on span "Start Recording" at bounding box center [250, 126] width 39 height 7
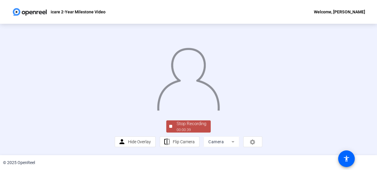
scroll to position [47, 0]
click at [194, 124] on div "Stop Recording" at bounding box center [192, 123] width 30 height 7
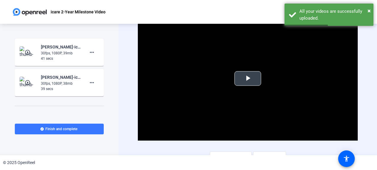
click at [248, 78] on span "Video Player" at bounding box center [248, 78] width 0 height 0
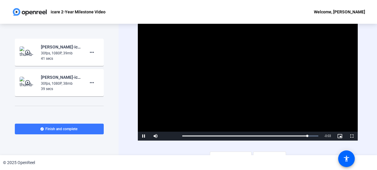
click at [66, 90] on div "39 secs" at bounding box center [61, 88] width 40 height 5
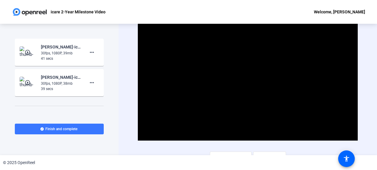
click at [29, 83] on mat-icon "play_circle_outline" at bounding box center [28, 82] width 7 height 6
click at [248, 78] on span "Video Player" at bounding box center [248, 78] width 0 height 0
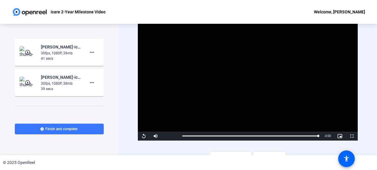
scroll to position [8, 0]
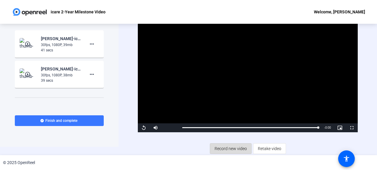
click at [242, 149] on span "Record new video" at bounding box center [231, 148] width 32 height 11
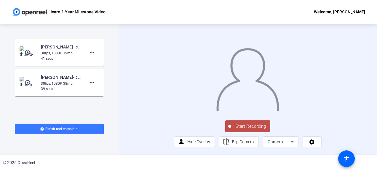
click at [247, 130] on span "Start Recording" at bounding box center [250, 126] width 39 height 7
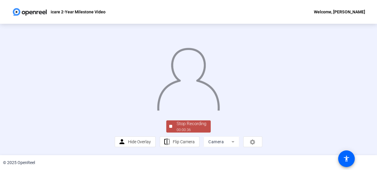
scroll to position [47, 0]
click at [193, 125] on div "Stop Recording" at bounding box center [192, 123] width 30 height 7
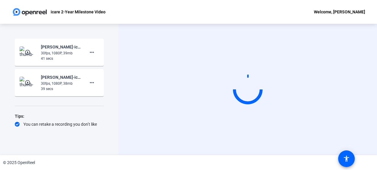
scroll to position [0, 0]
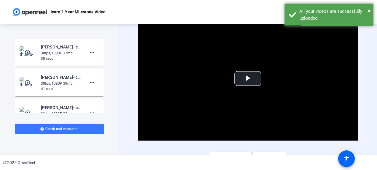
click at [54, 54] on div "30fps, 1080P, 37mb" at bounding box center [61, 52] width 40 height 5
click at [30, 53] on mat-icon "play_circle_outline" at bounding box center [28, 52] width 7 height 6
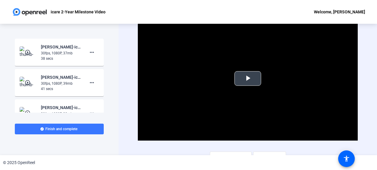
click at [248, 78] on span "Video Player" at bounding box center [248, 78] width 0 height 0
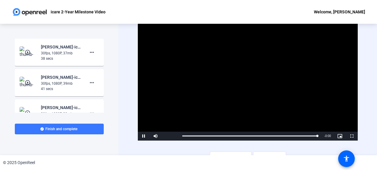
scroll to position [8, 0]
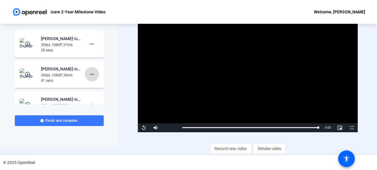
click at [92, 74] on mat-icon "more_horiz" at bounding box center [91, 74] width 7 height 7
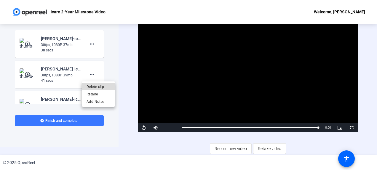
click at [104, 87] on span "Delete clip" at bounding box center [99, 86] width 24 height 7
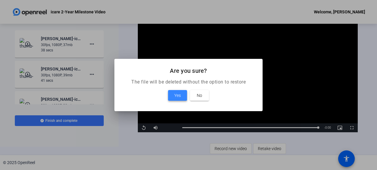
click at [173, 94] on span at bounding box center [177, 95] width 19 height 14
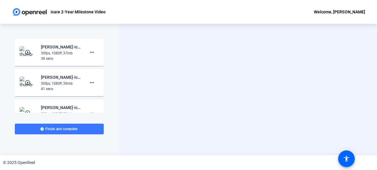
scroll to position [0, 0]
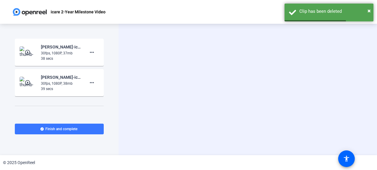
click at [27, 78] on img at bounding box center [28, 82] width 17 height 12
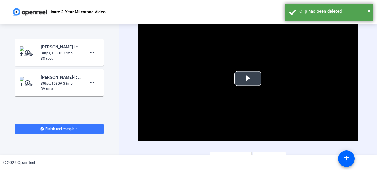
click at [248, 78] on span "Video Player" at bounding box center [248, 78] width 0 height 0
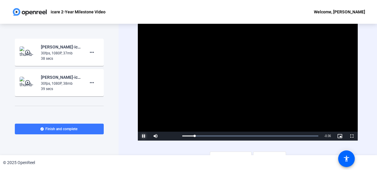
click at [142, 136] on span "Video Player" at bounding box center [144, 136] width 12 height 0
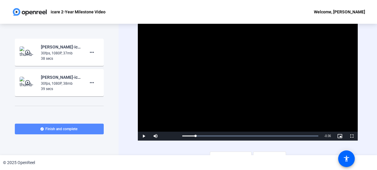
click at [67, 127] on span "Finish and complete" at bounding box center [61, 128] width 32 height 5
